Goal: Information Seeking & Learning: Learn about a topic

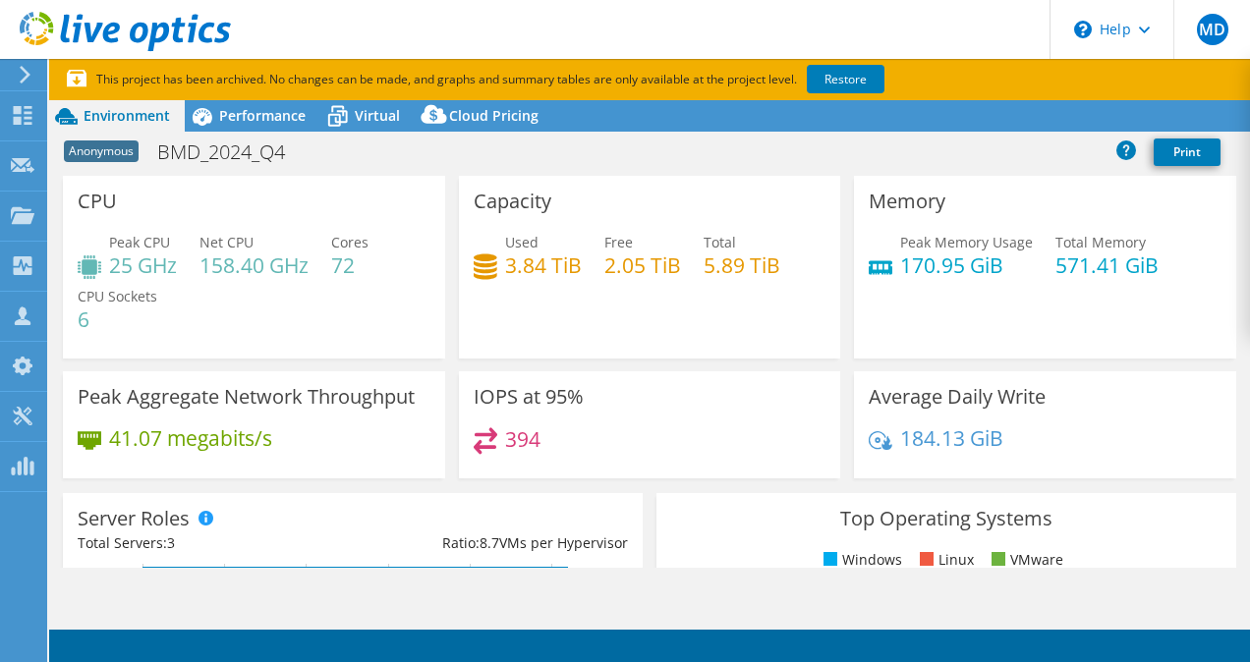
select select "USD"
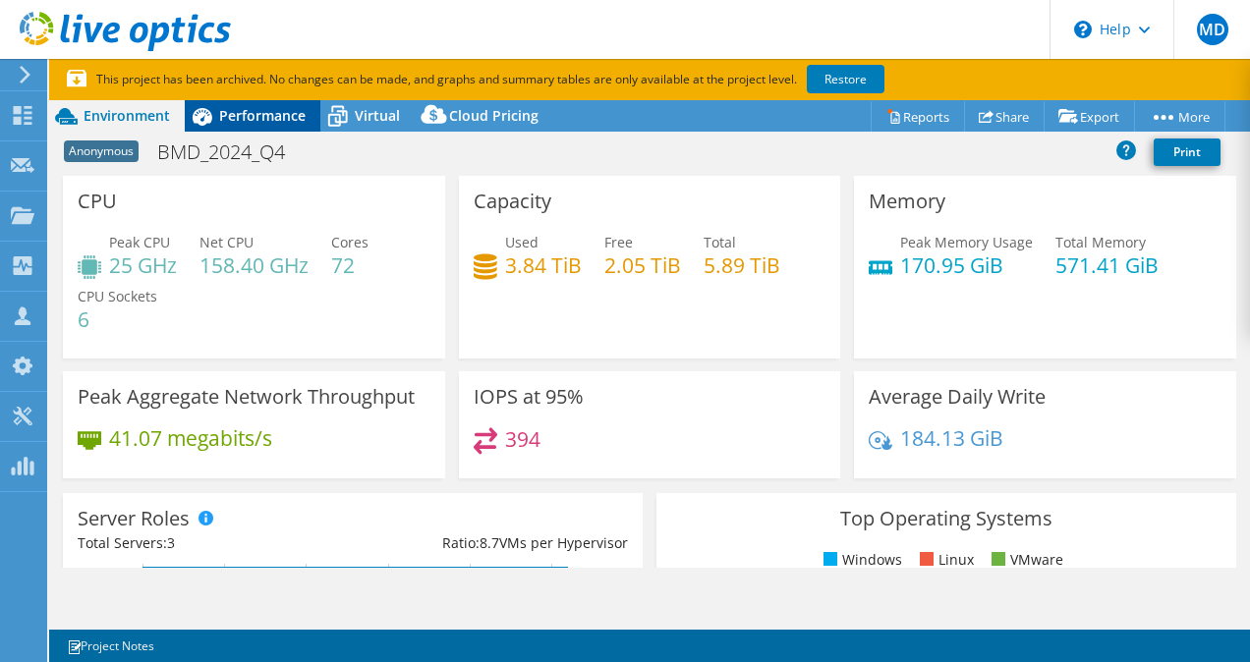
click at [286, 118] on span "Performance" at bounding box center [262, 115] width 86 height 19
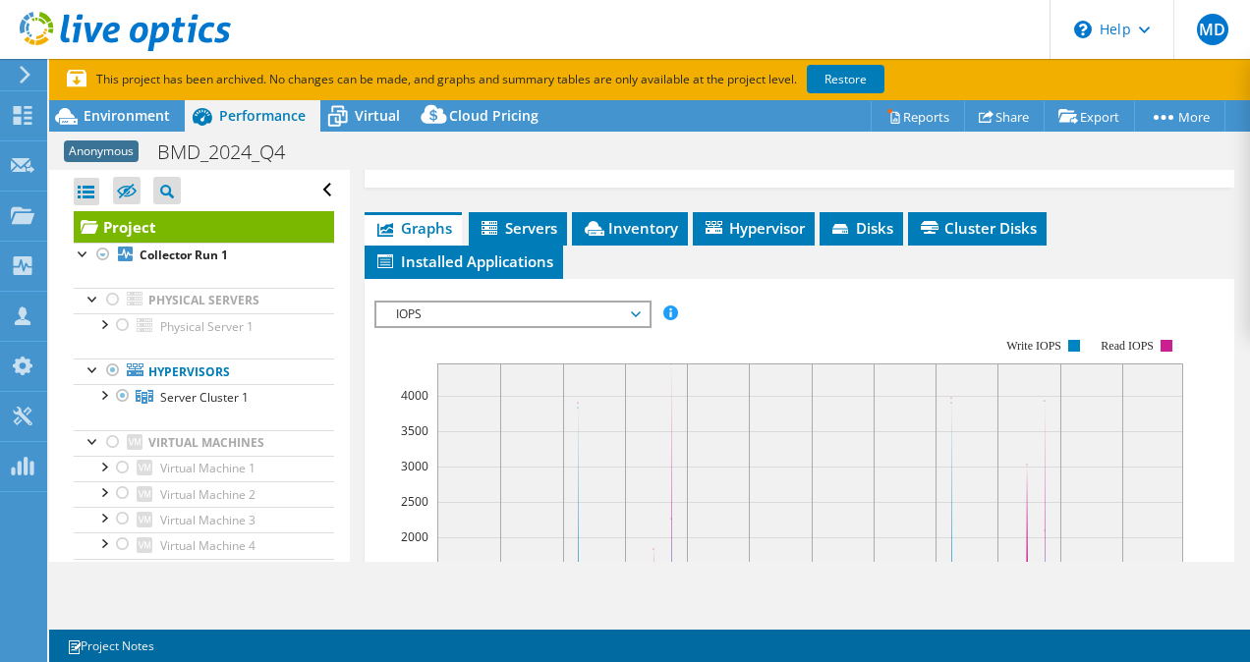
scroll to position [412, 0]
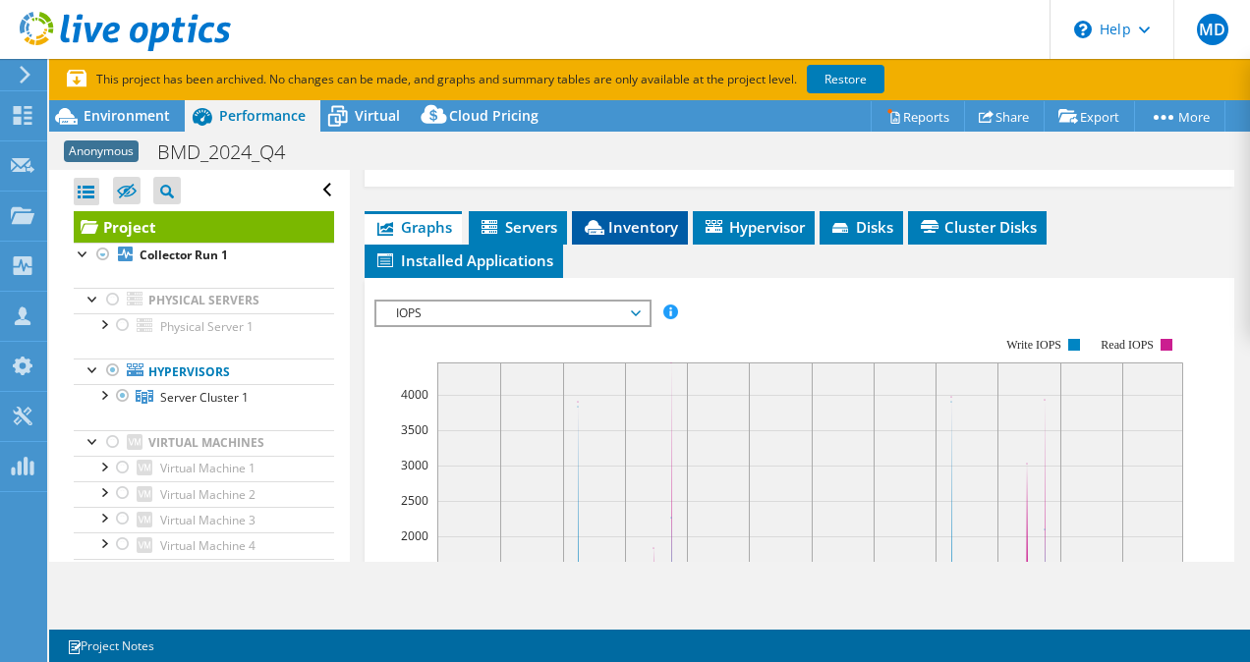
click at [628, 237] on span "Inventory" at bounding box center [630, 227] width 96 height 20
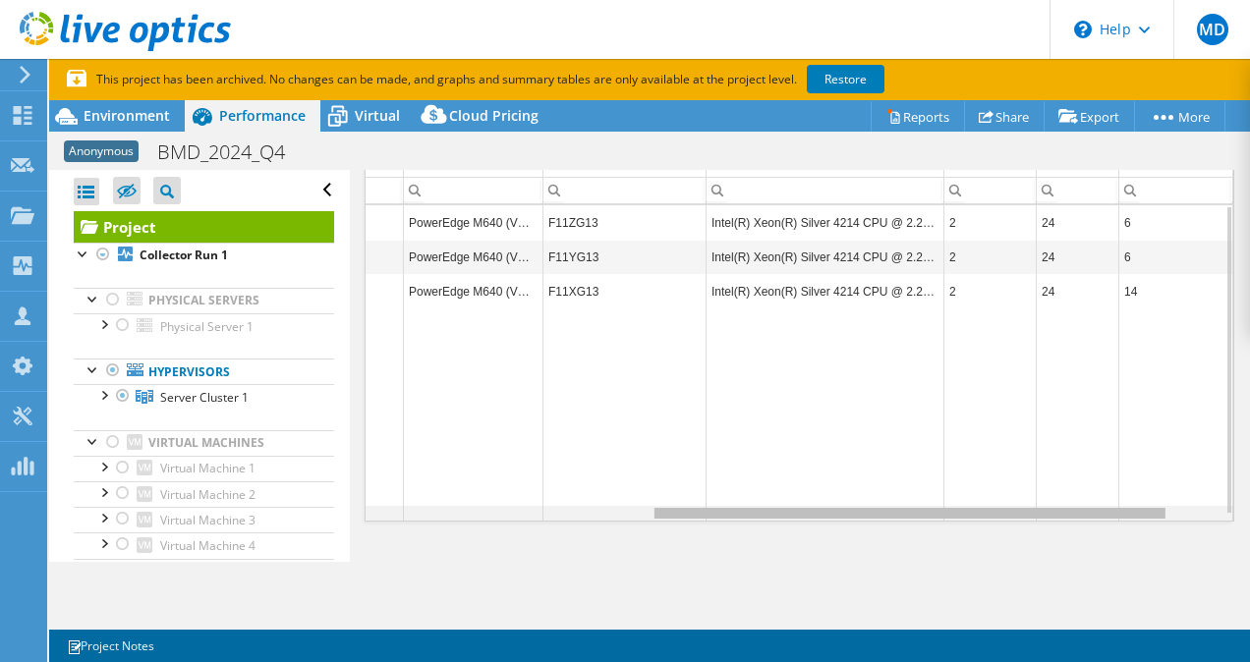
scroll to position [0, 0]
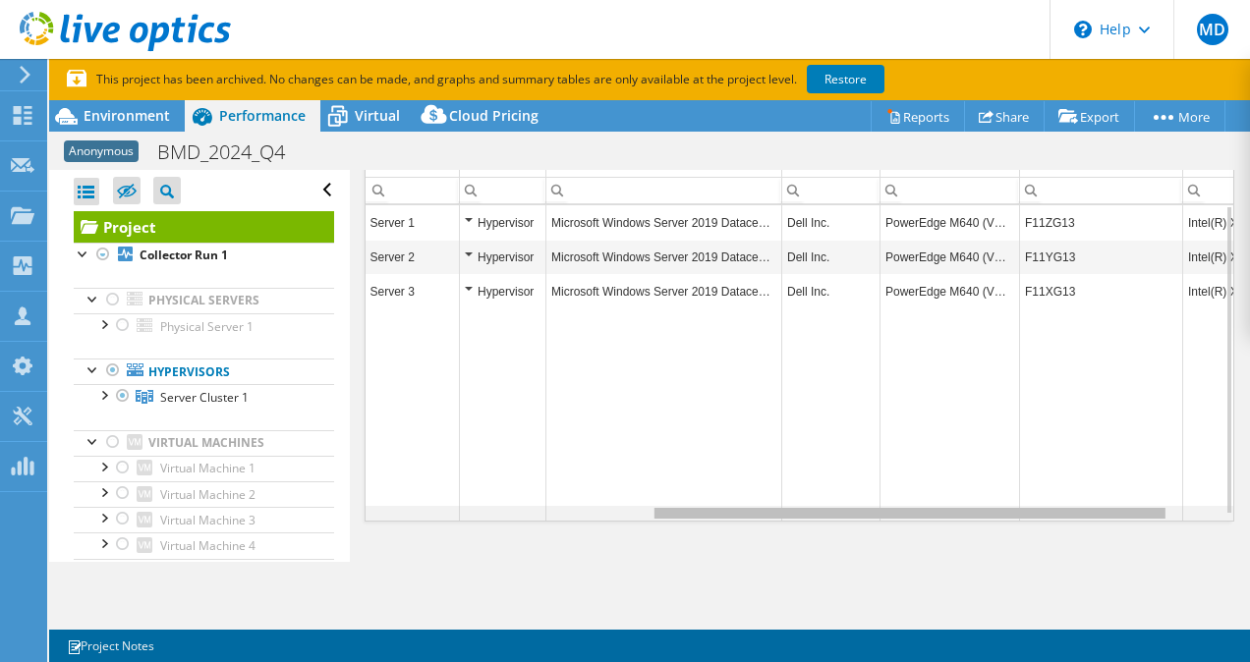
drag, startPoint x: 753, startPoint y: 533, endPoint x: 566, endPoint y: 471, distance: 196.8
click at [566, 471] on body "MD Channel Partner [PERSON_NAME] [EMAIL_ADDRESS][DOMAIN_NAME] Abtech Technologi…" at bounding box center [625, 331] width 1250 height 662
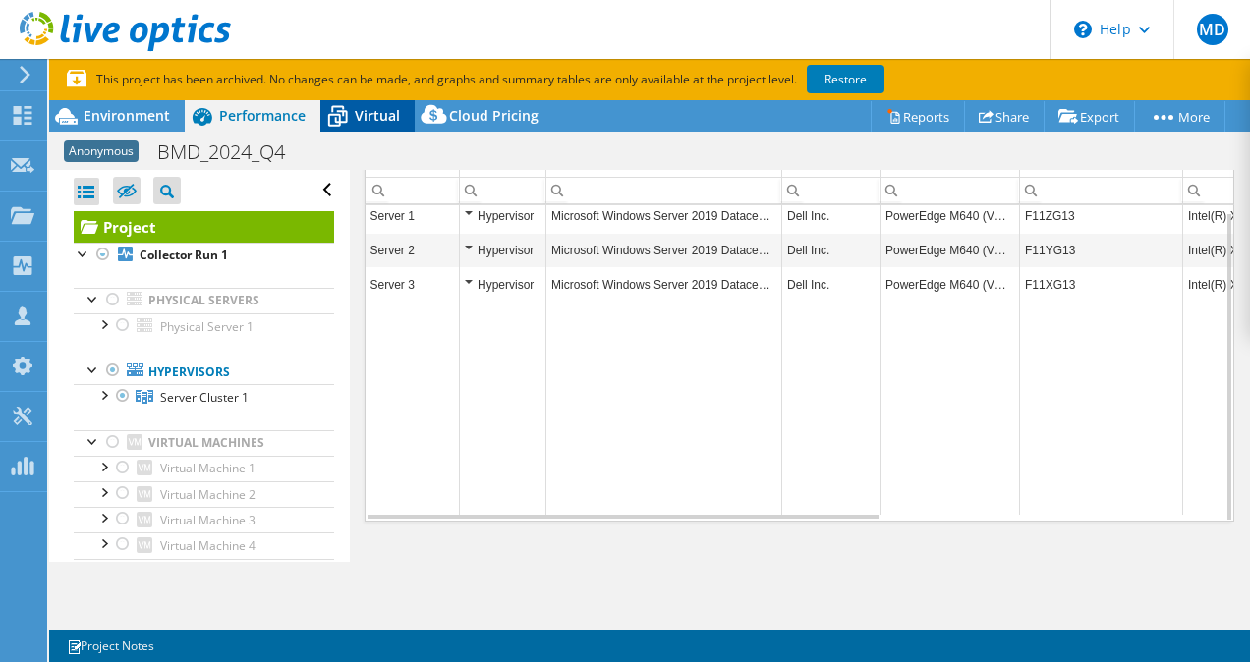
click at [356, 117] on span "Virtual" at bounding box center [377, 115] width 45 height 19
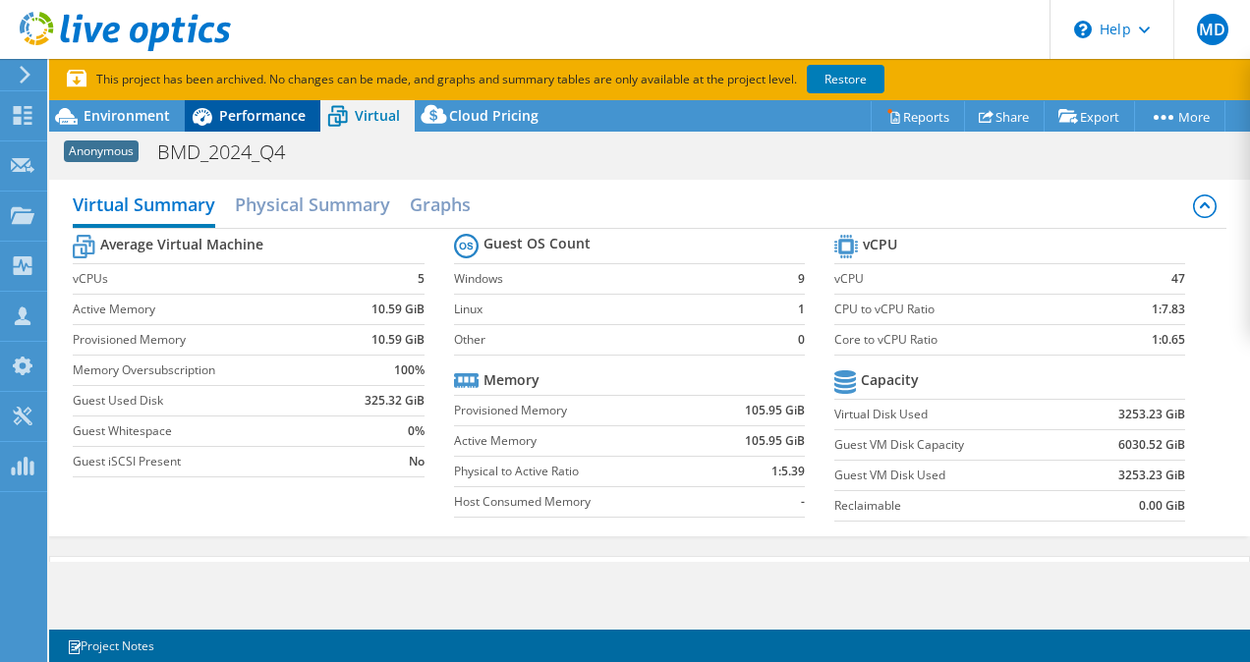
click at [222, 111] on span "Performance" at bounding box center [262, 115] width 86 height 19
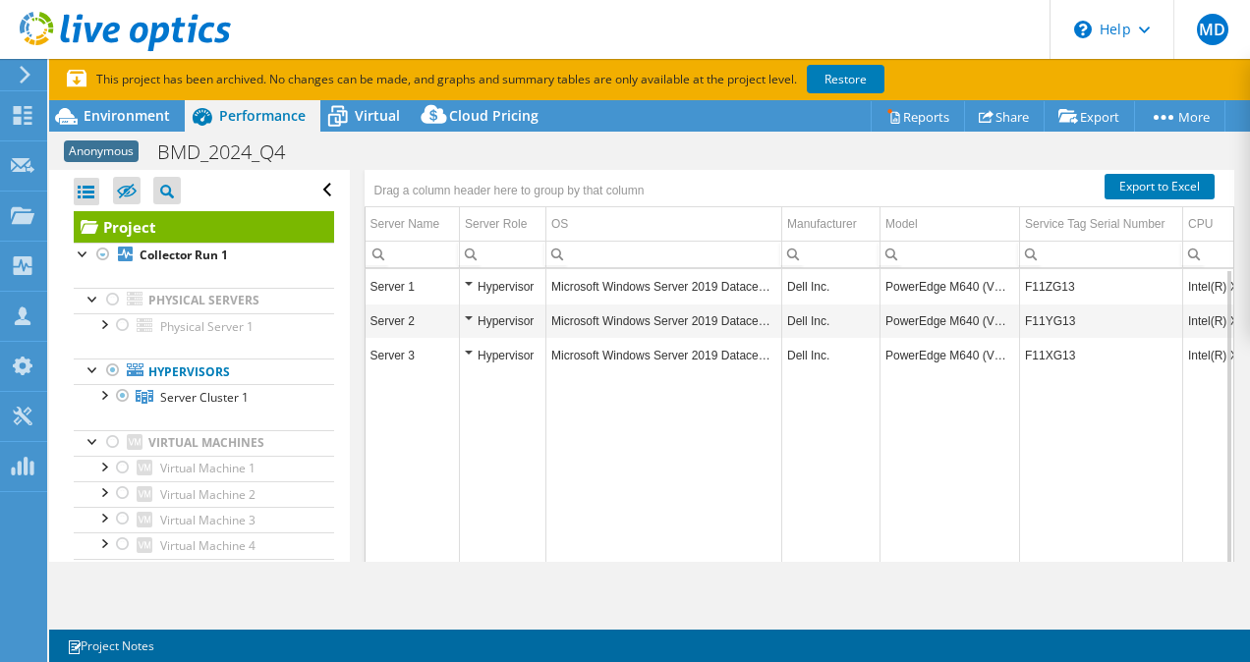
scroll to position [523, 0]
click at [407, 126] on span "Graphs" at bounding box center [413, 116] width 78 height 20
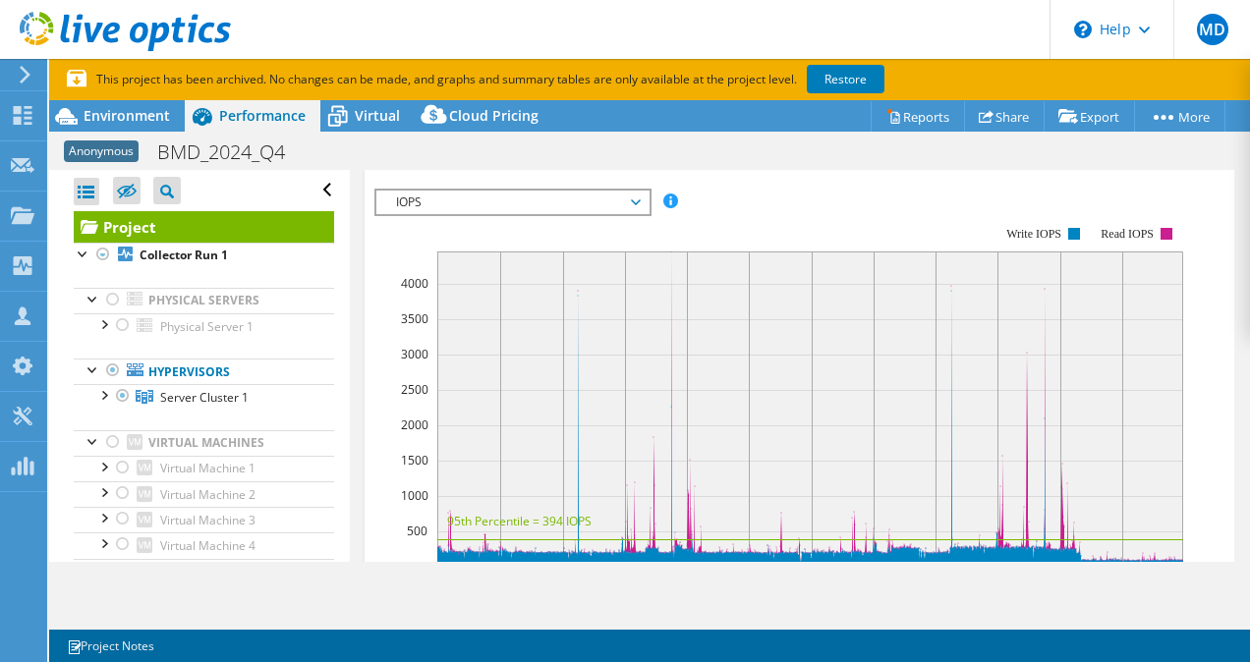
click at [525, 214] on span "IOPS" at bounding box center [512, 203] width 253 height 24
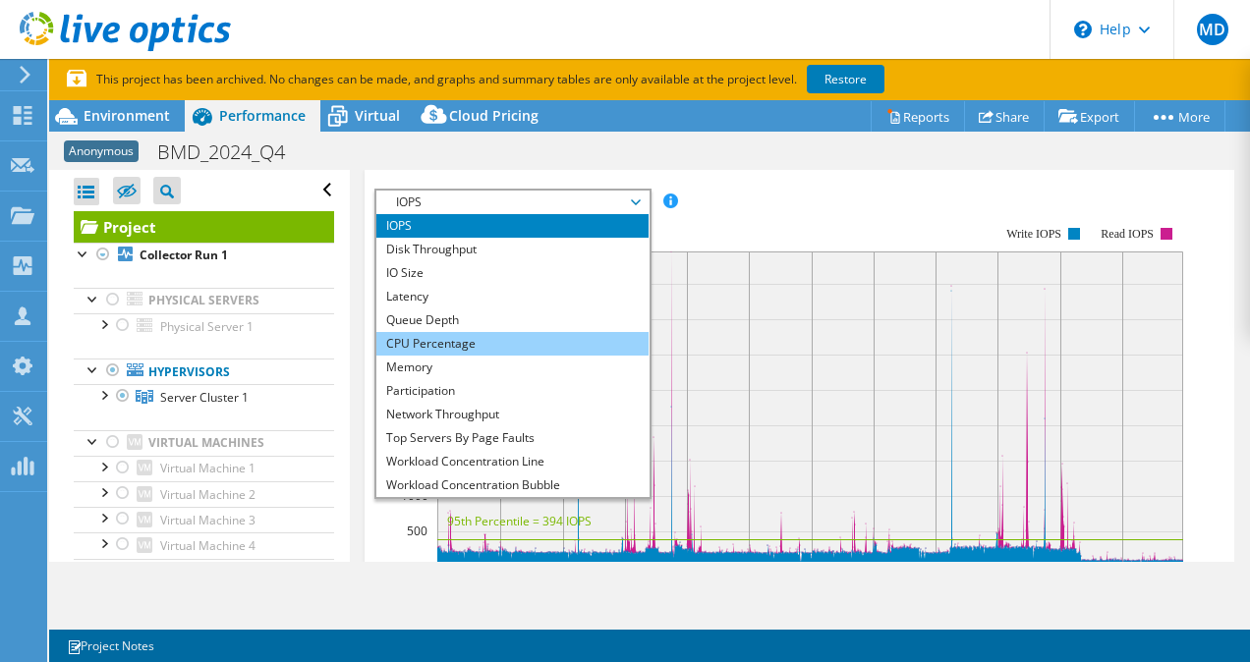
click at [447, 356] on li "CPU Percentage" at bounding box center [512, 344] width 272 height 24
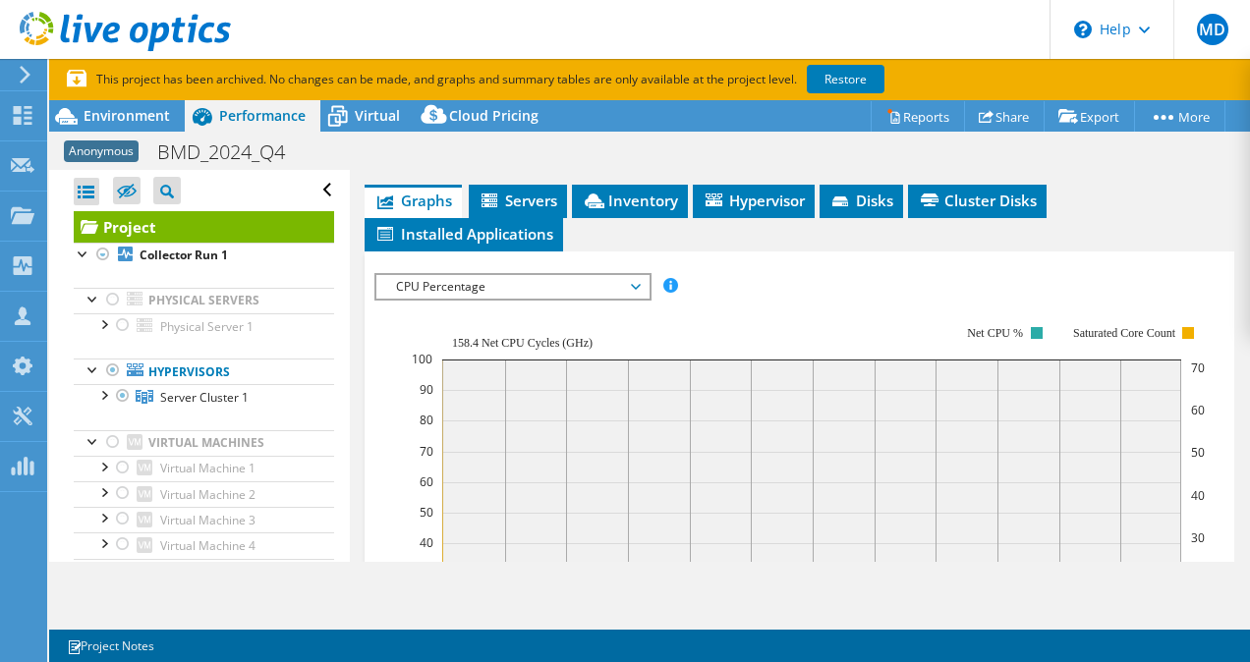
scroll to position [434, 0]
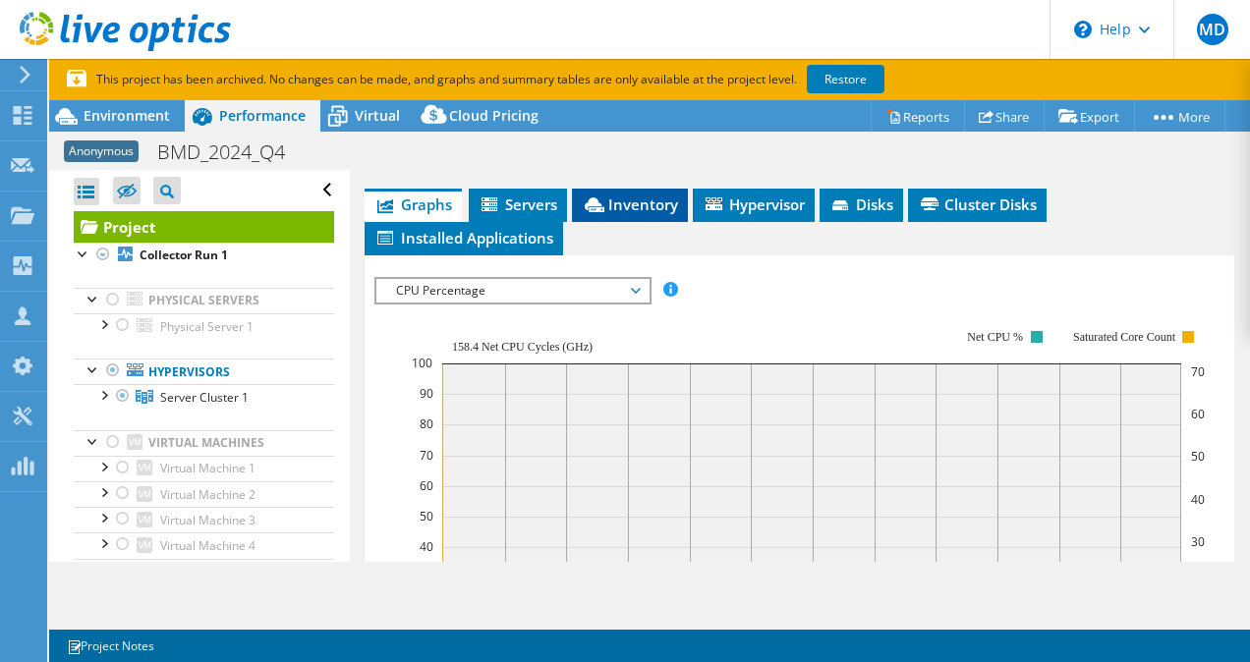
click at [611, 214] on span "Inventory" at bounding box center [630, 205] width 96 height 20
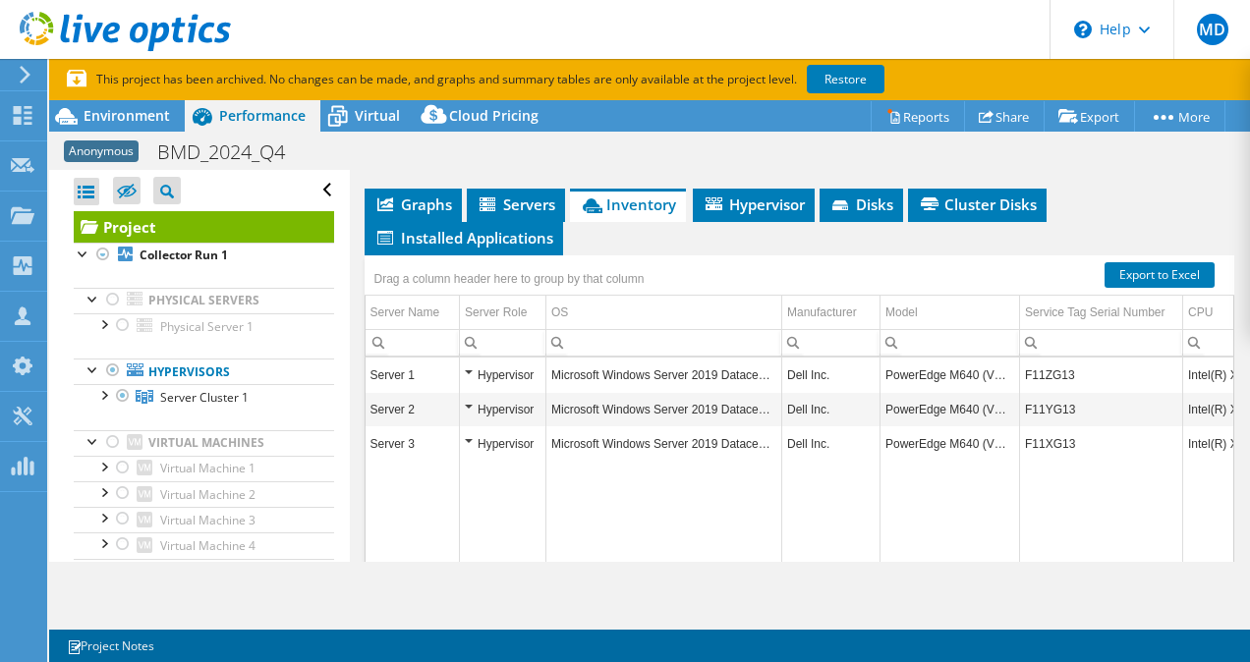
scroll to position [645, 0]
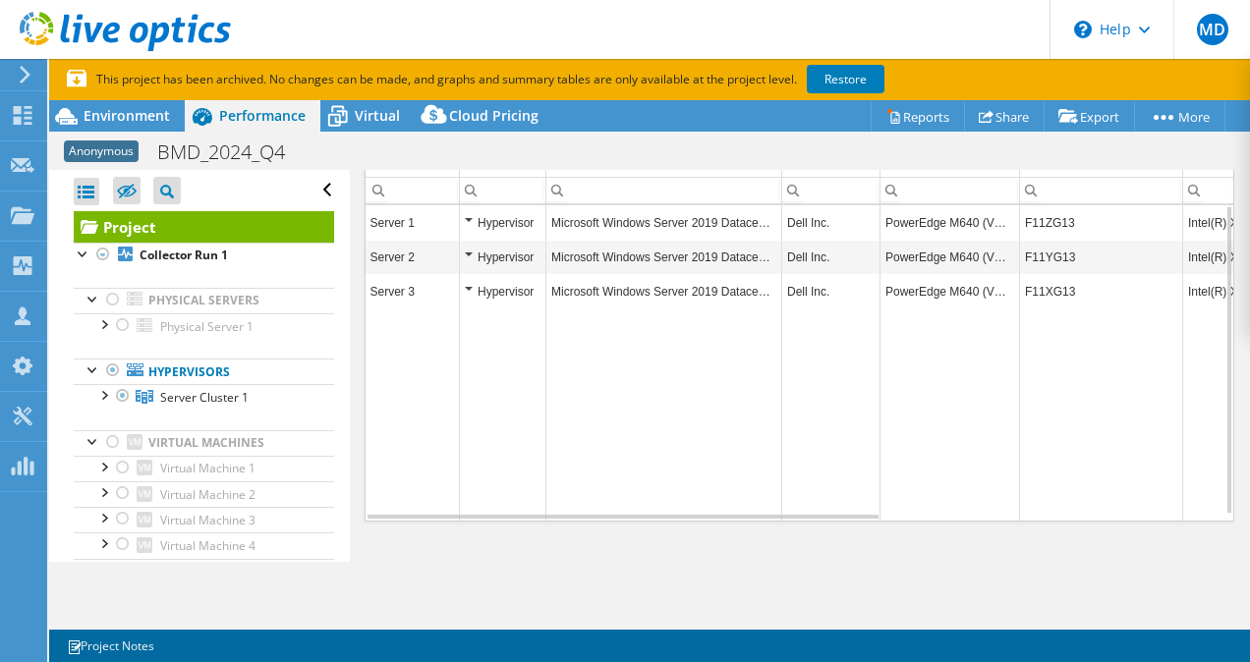
drag, startPoint x: 757, startPoint y: 509, endPoint x: 1022, endPoint y: 469, distance: 268.4
click at [1022, 469] on tr "Data grid" at bounding box center [1073, 415] width 1415 height 213
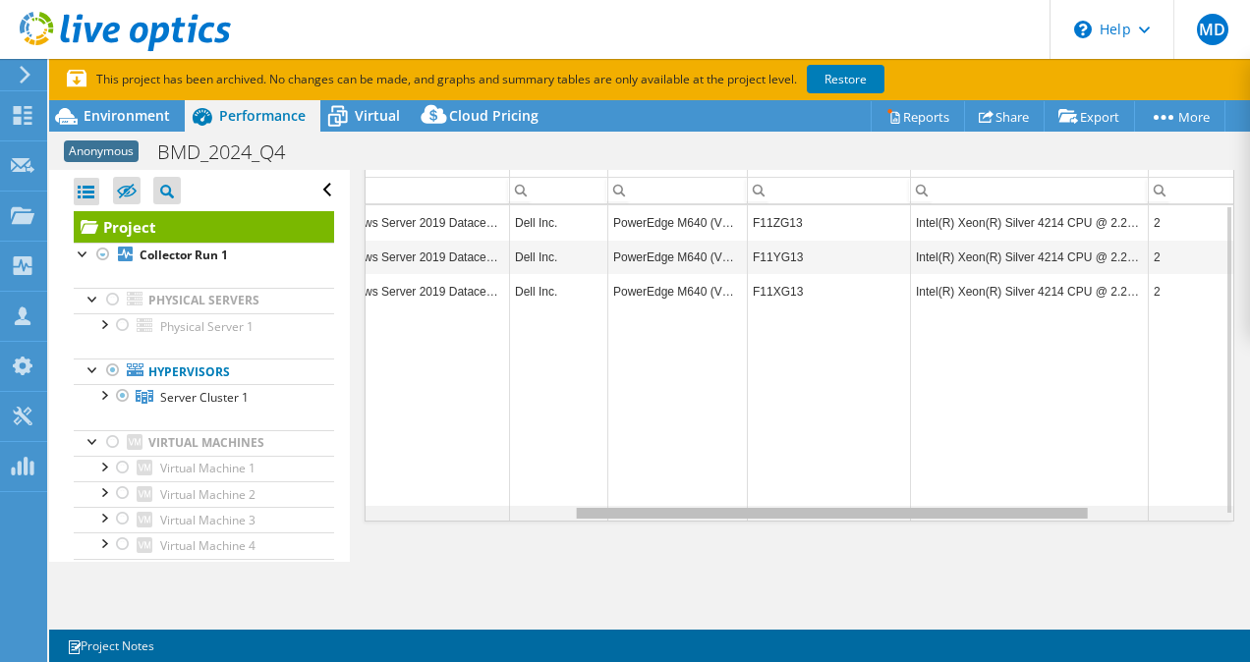
scroll to position [0, 0]
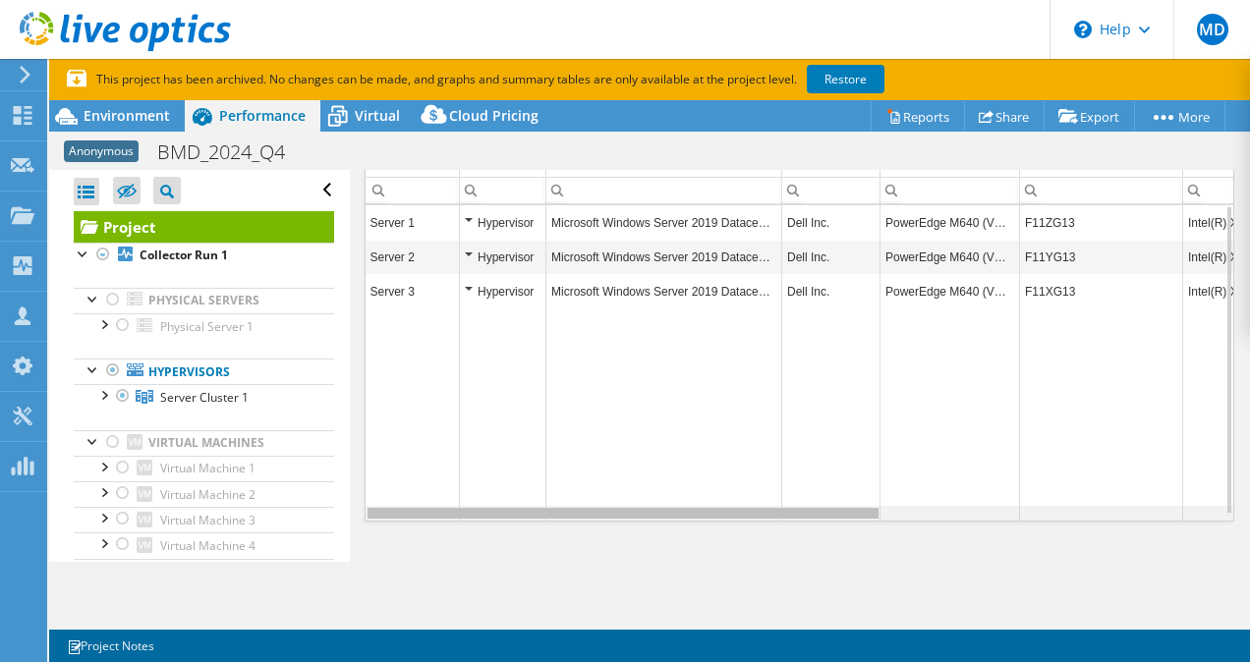
drag, startPoint x: 834, startPoint y: 513, endPoint x: 727, endPoint y: 490, distance: 108.7
click at [727, 490] on body "MD Channel Partner [PERSON_NAME] [EMAIL_ADDRESS][DOMAIN_NAME] Abtech Technologi…" at bounding box center [625, 331] width 1250 height 662
